Goal: Manage account settings

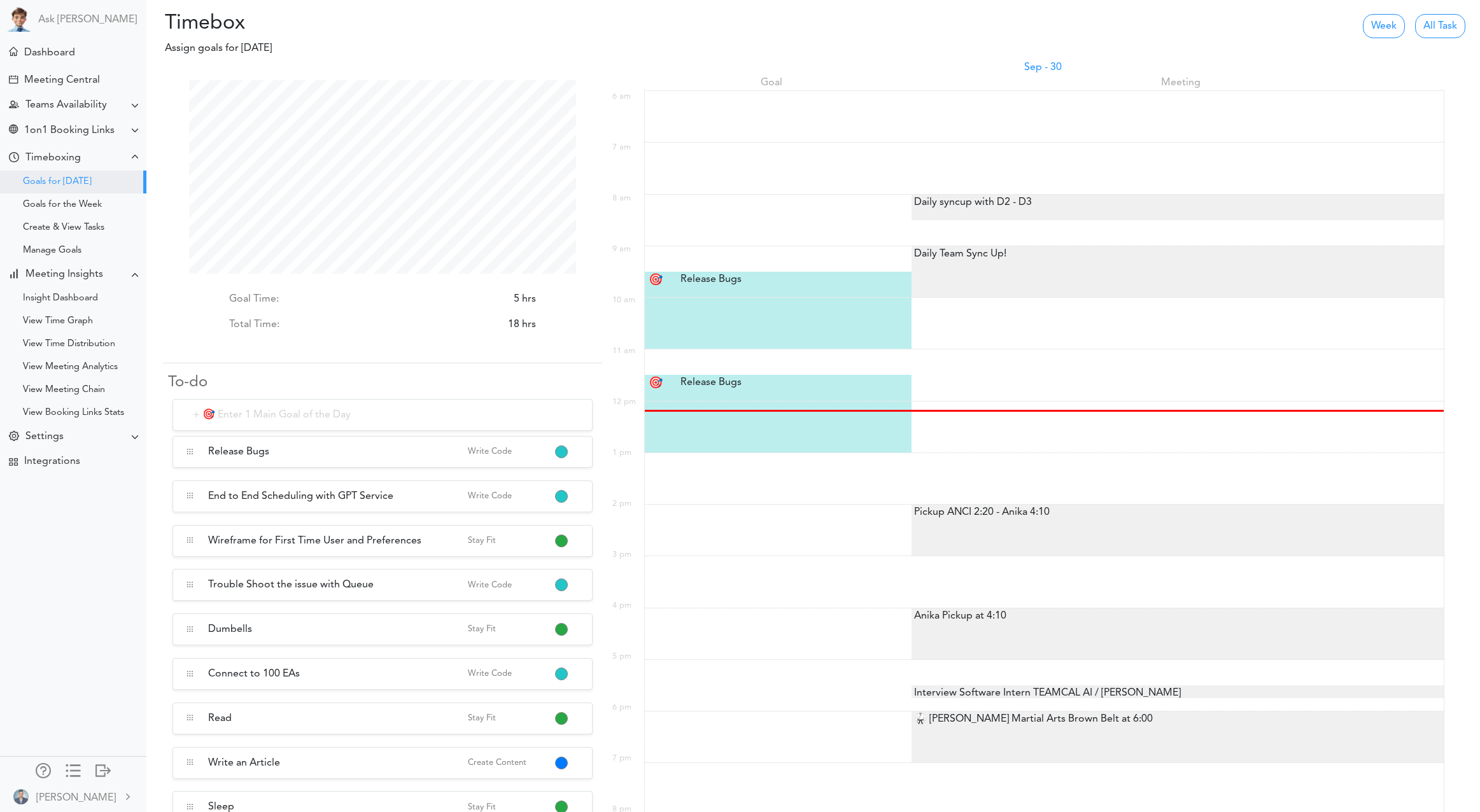
scroll to position [193, 387]
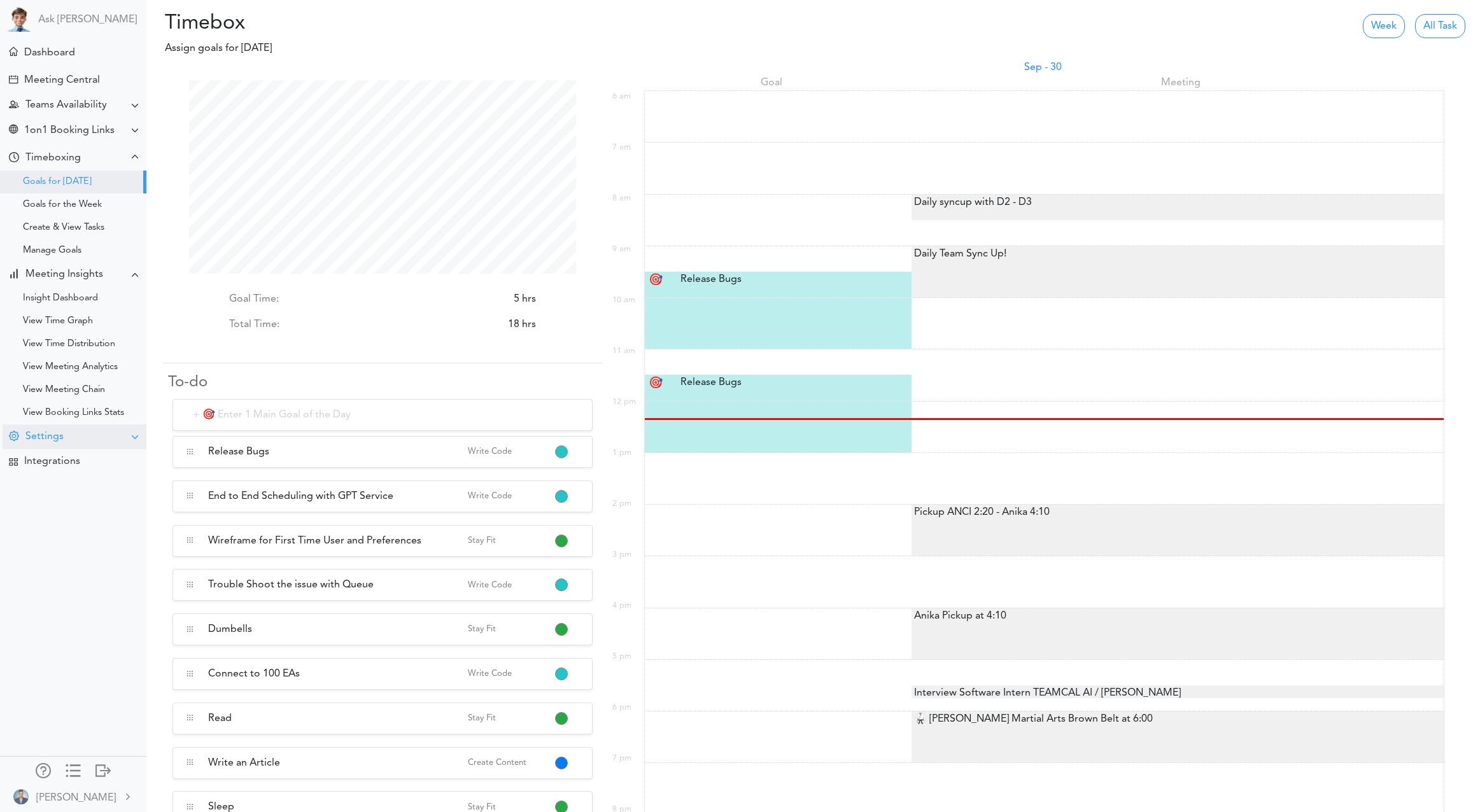
click at [53, 448] on div "Settings" at bounding box center [74, 437] width 144 height 25
click at [56, 455] on div "Preferences" at bounding box center [73, 461] width 146 height 23
